Goal: Information Seeking & Learning: Learn about a topic

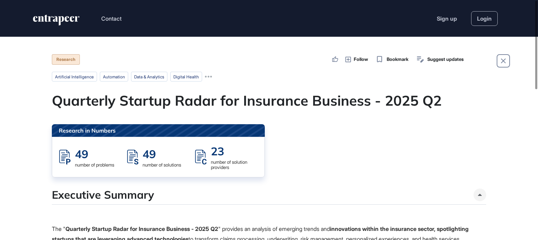
click at [319, 139] on div "Research in Numbers 49 number of problems 49 number of solutions 23 number of s…" at bounding box center [269, 150] width 434 height 53
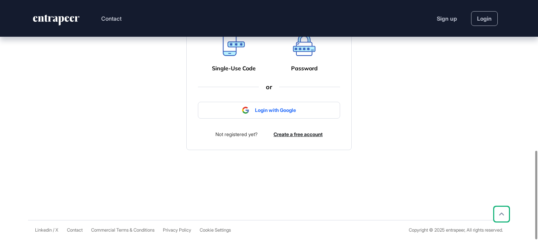
click at [268, 111] on div at bounding box center [269, 105] width 142 height 15
click at [273, 112] on div at bounding box center [269, 105] width 142 height 15
click at [292, 110] on div at bounding box center [269, 105] width 142 height 15
click at [441, 115] on div "49 Use Cases Browse related content This is a private research Please log-in to…" at bounding box center [268, 55] width 423 height 330
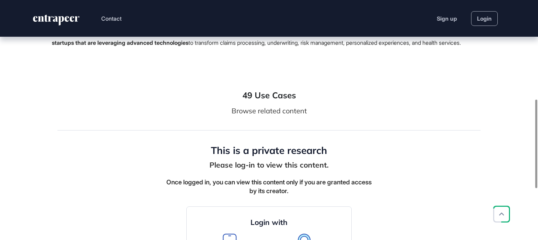
scroll to position [406, 0]
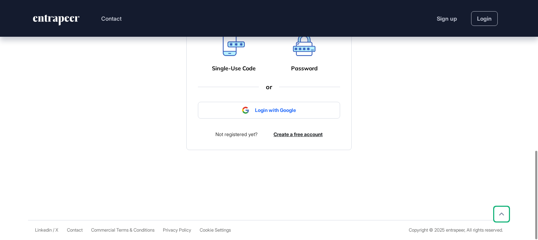
click at [269, 103] on div at bounding box center [269, 105] width 142 height 15
click at [245, 115] on div at bounding box center [269, 110] width 142 height 17
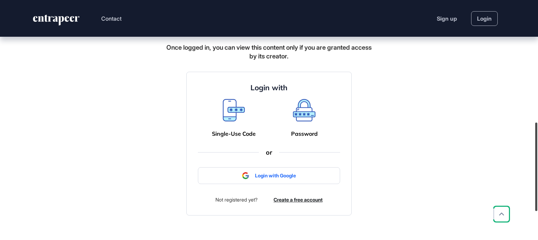
scroll to position [322, 0]
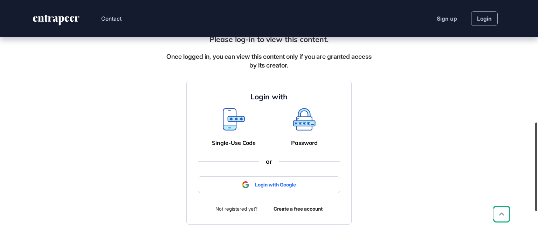
drag, startPoint x: 536, startPoint y: 178, endPoint x: 533, endPoint y: 147, distance: 31.2
click at [535, 147] on div at bounding box center [536, 167] width 2 height 89
click at [300, 131] on icon at bounding box center [304, 119] width 22 height 22
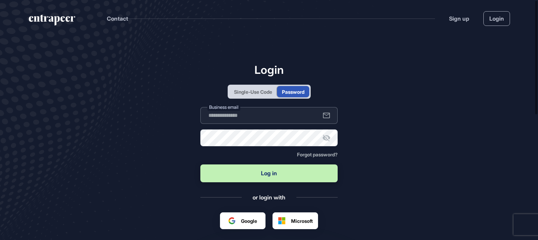
click at [244, 114] on input "text" at bounding box center [268, 115] width 137 height 17
type input "**********"
click at [200, 165] on button "Log in" at bounding box center [268, 174] width 137 height 18
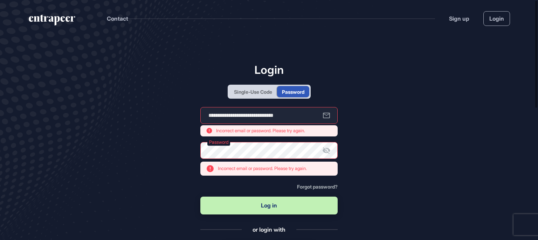
click at [252, 93] on div "Single-Use Code" at bounding box center [253, 91] width 38 height 7
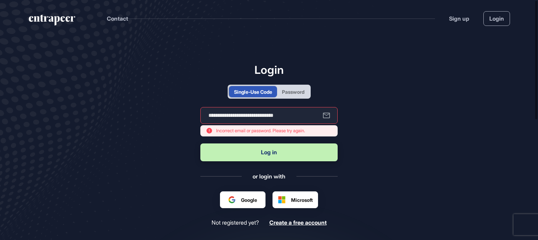
click at [266, 156] on button "Log in" at bounding box center [268, 153] width 137 height 18
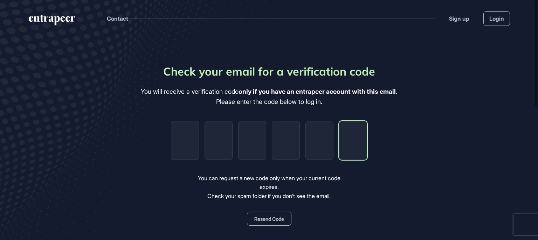
paste input "*"
type input "*"
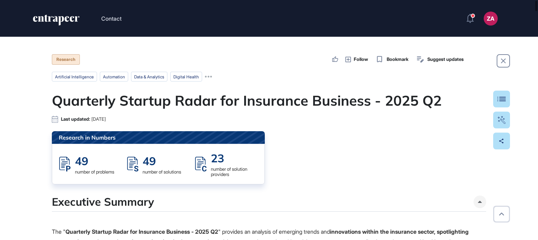
click at [353, 150] on div "Research in Numbers 49 number of problems 49 number of solutions 23 number of s…" at bounding box center [269, 157] width 434 height 53
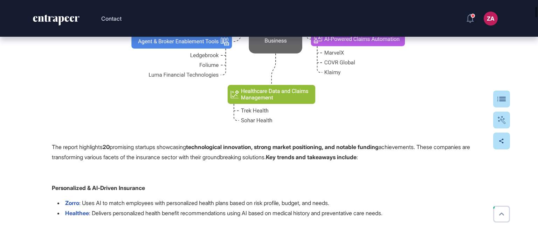
scroll to position [419, 0]
